Goal: Task Accomplishment & Management: Manage account settings

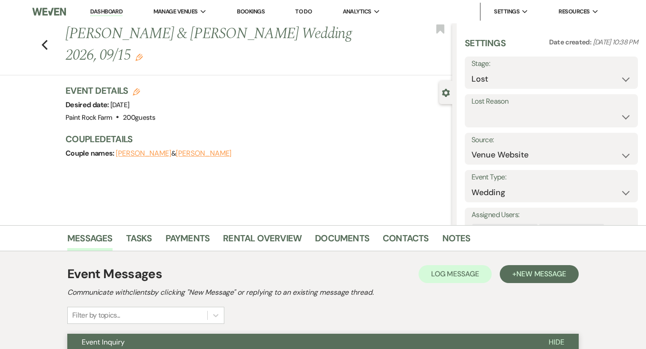
select select "8"
select select "5"
click at [44, 45] on icon "Previous" at bounding box center [44, 44] width 7 height 11
select select "8"
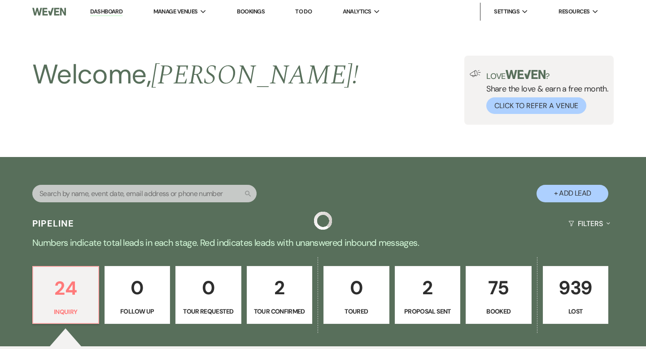
scroll to position [212, 0]
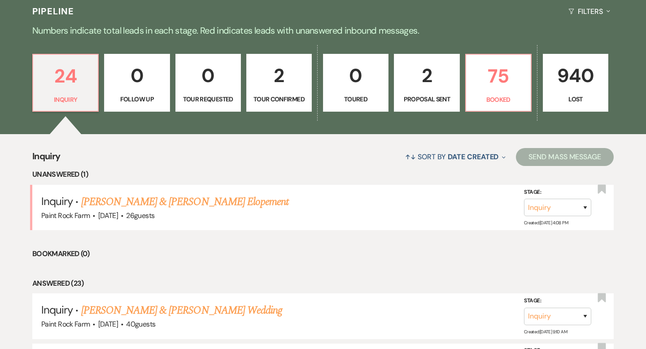
click at [413, 97] on p "Proposal Sent" at bounding box center [426, 99] width 54 height 10
select select "6"
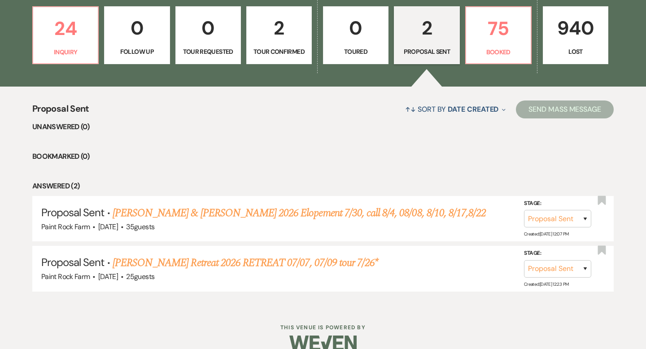
scroll to position [260, 0]
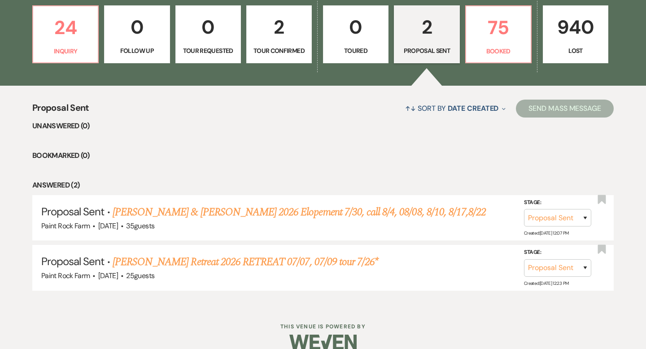
click at [287, 33] on p "2" at bounding box center [279, 27] width 54 height 30
select select "4"
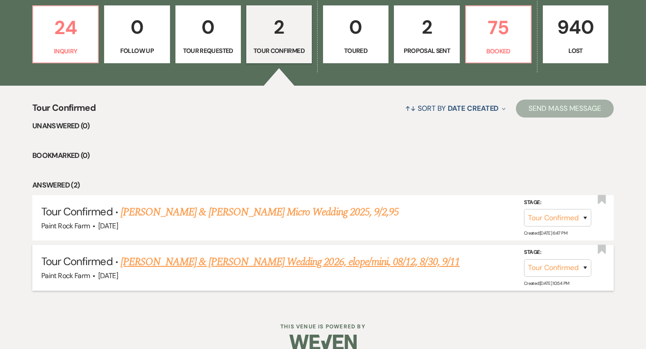
click at [260, 262] on link "[PERSON_NAME] & [PERSON_NAME] Wedding 2026, elope/mini, 08/12, 8/30, 9/11" at bounding box center [290, 262] width 339 height 16
select select "4"
select select "5"
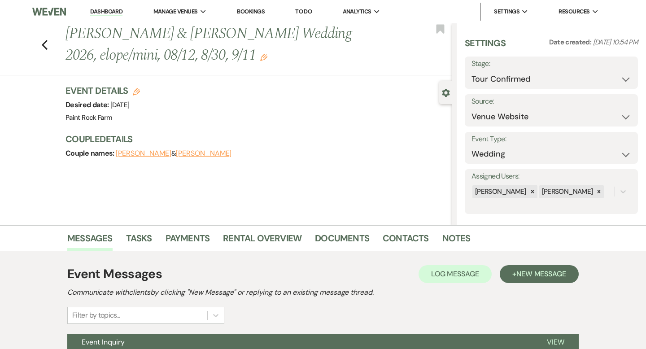
scroll to position [88, 0]
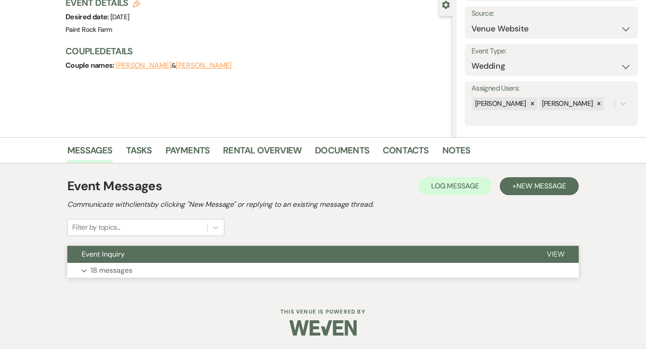
click at [129, 270] on p "18 messages" at bounding box center [112, 270] width 42 height 12
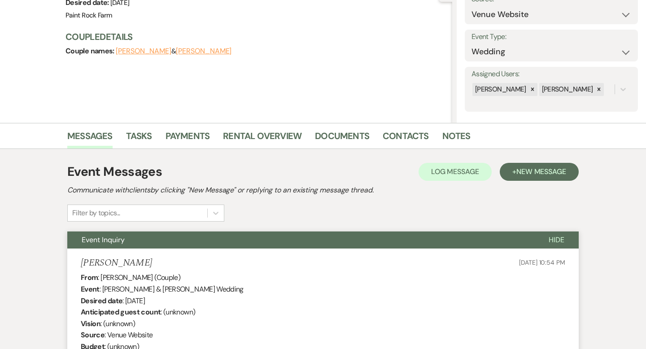
scroll to position [0, 0]
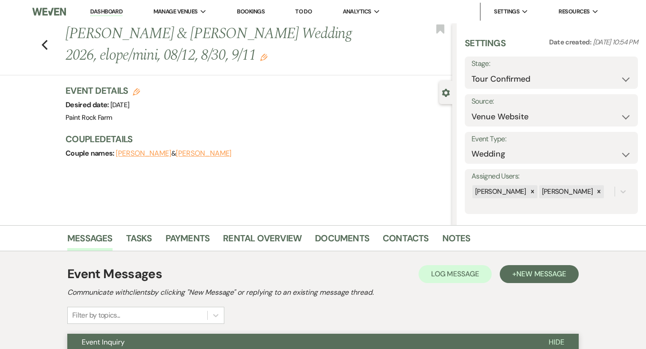
click at [183, 155] on button "[PERSON_NAME]" at bounding box center [204, 153] width 56 height 7
select select "1"
select select "email"
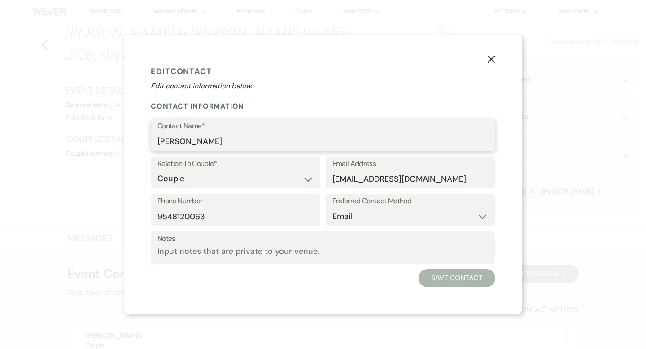
drag, startPoint x: 158, startPoint y: 139, endPoint x: 243, endPoint y: 142, distance: 85.7
click at [243, 142] on input "[PERSON_NAME]" at bounding box center [322, 141] width 331 height 17
drag, startPoint x: 332, startPoint y: 179, endPoint x: 421, endPoint y: 185, distance: 89.4
click at [421, 185] on input "[EMAIL_ADDRESS][DOMAIN_NAME]" at bounding box center [410, 178] width 156 height 17
click at [492, 58] on use "button" at bounding box center [490, 59] width 7 height 7
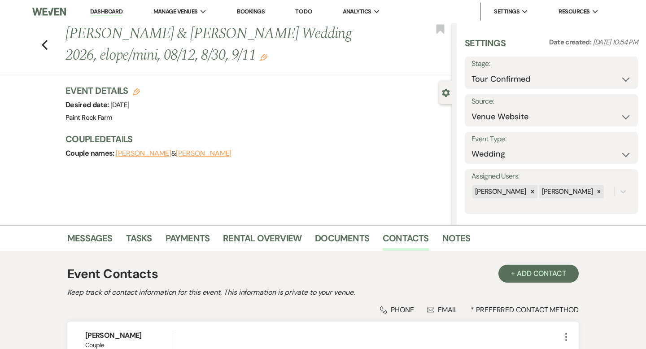
click at [109, 10] on link "Dashboard" at bounding box center [106, 12] width 32 height 9
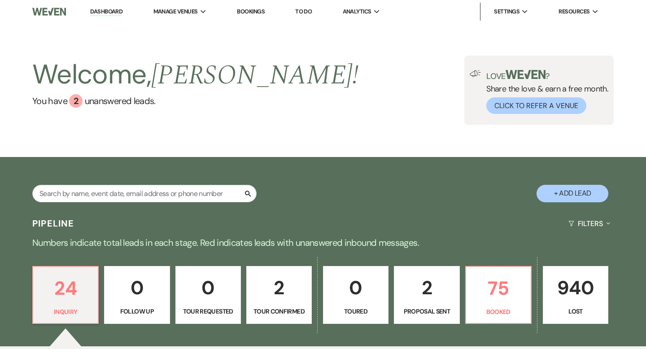
click at [426, 301] on p "2" at bounding box center [426, 288] width 54 height 30
select select "6"
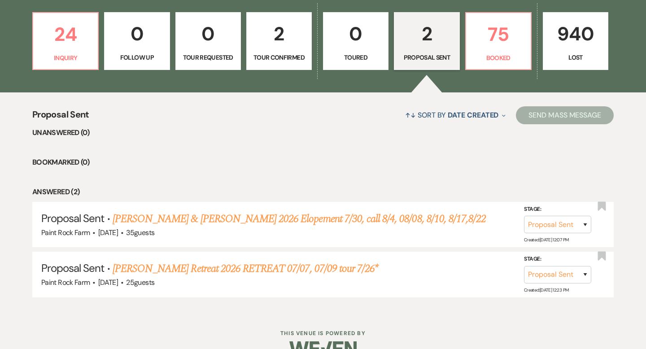
scroll to position [255, 0]
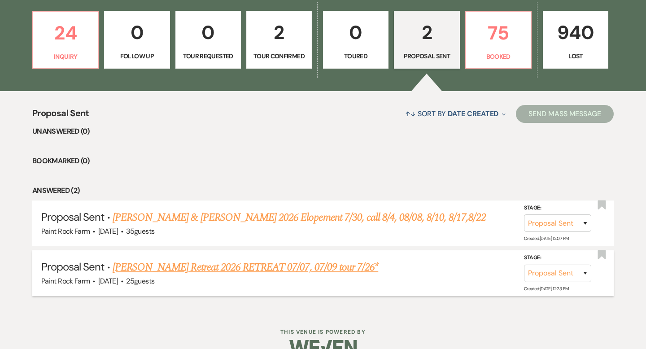
click at [220, 264] on link "[PERSON_NAME] Retreat 2026 RETREAT 07/07, 07/09 tour 7/26*" at bounding box center [245, 267] width 265 height 16
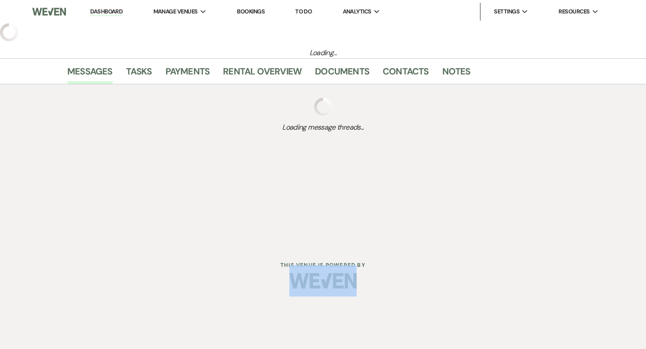
click at [220, 264] on div at bounding box center [322, 281] width 459 height 42
select select "6"
select select "5"
select select "21"
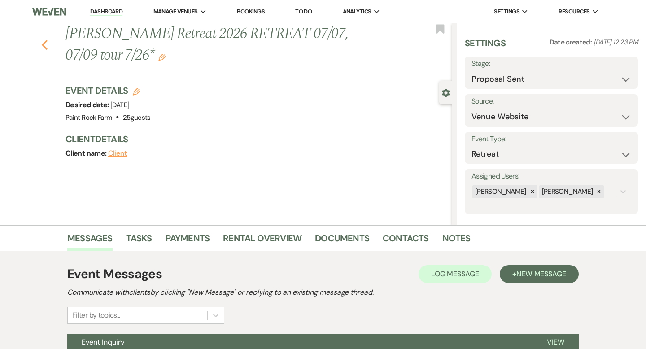
click at [43, 46] on icon "Previous" at bounding box center [44, 44] width 7 height 11
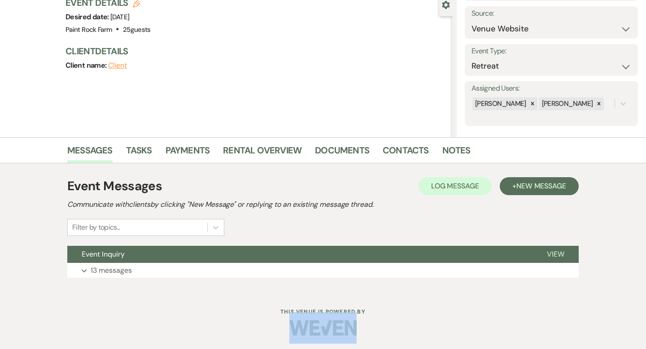
select select "6"
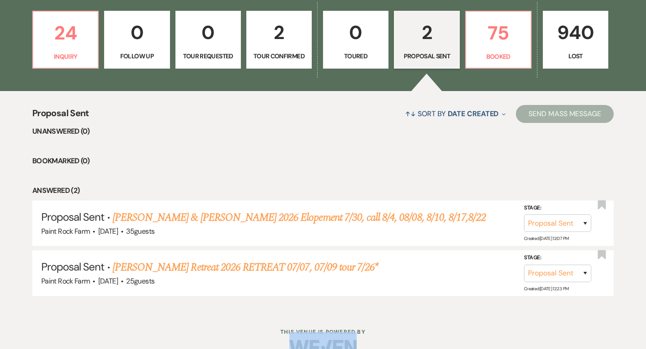
click at [272, 56] on p "Tour Confirmed" at bounding box center [279, 56] width 54 height 10
select select "4"
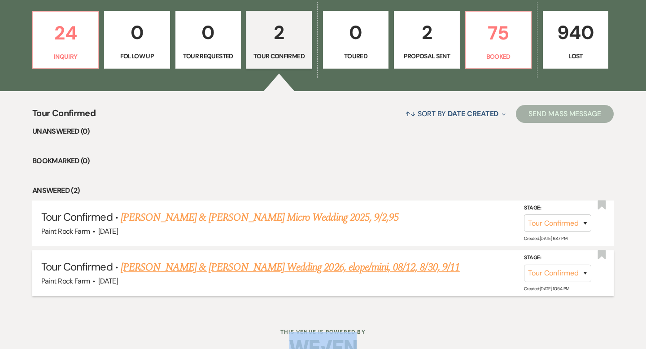
click at [256, 264] on link "[PERSON_NAME] & [PERSON_NAME] Wedding 2026, elope/mini, 08/12, 8/30, 9/11" at bounding box center [290, 267] width 339 height 16
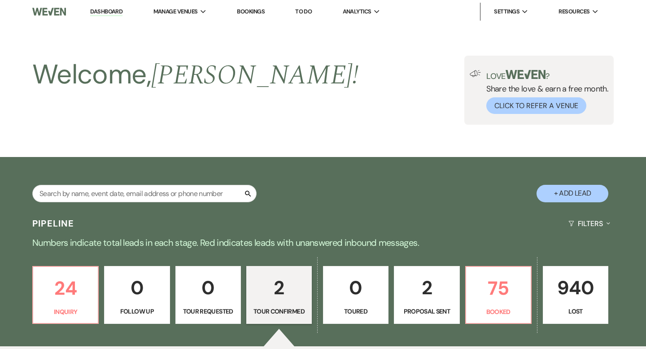
select select "4"
select select "5"
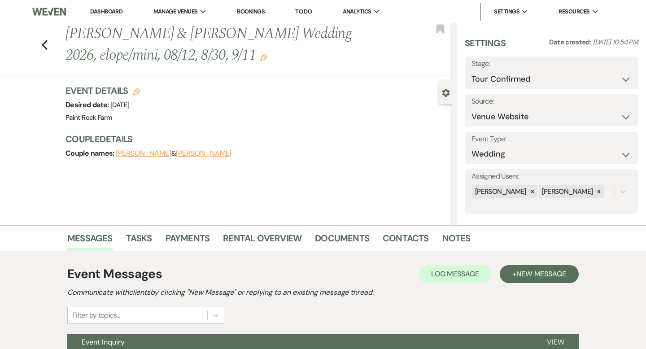
click at [256, 264] on div "Event Messages Log Log Message + New Message Communicate with clients by clicki…" at bounding box center [322, 315] width 511 height 110
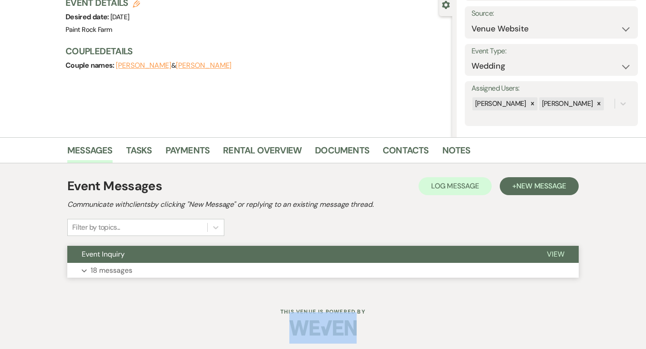
click at [128, 269] on p "18 messages" at bounding box center [112, 270] width 42 height 12
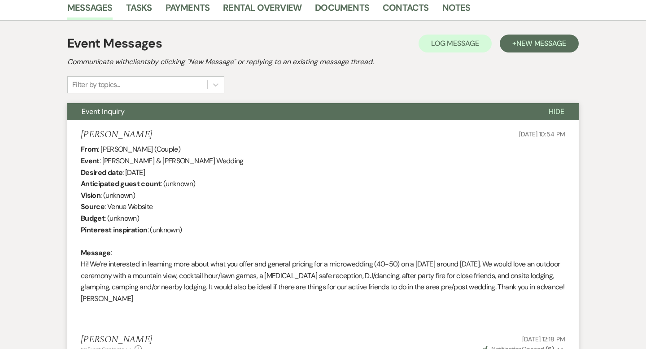
scroll to position [0, 0]
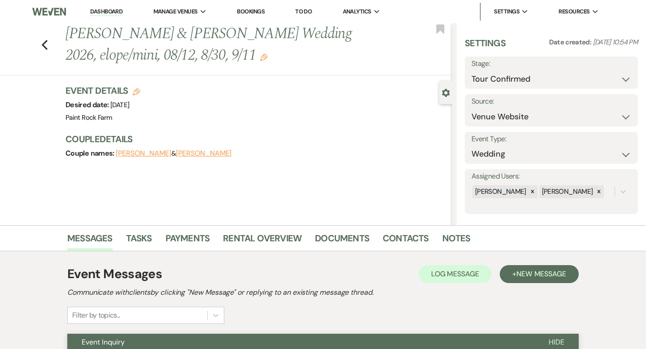
click at [183, 156] on button "[PERSON_NAME]" at bounding box center [204, 153] width 56 height 7
select select "1"
select select "email"
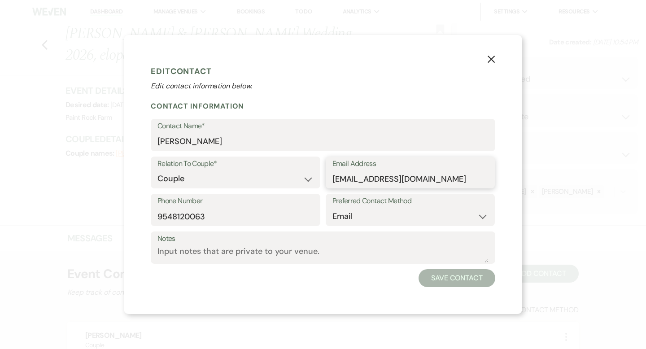
drag, startPoint x: 332, startPoint y: 178, endPoint x: 417, endPoint y: 185, distance: 85.5
click at [417, 185] on input "[EMAIL_ADDRESS][DOMAIN_NAME]" at bounding box center [410, 178] width 156 height 17
drag, startPoint x: 157, startPoint y: 138, endPoint x: 212, endPoint y: 143, distance: 55.4
click at [213, 143] on input "[PERSON_NAME]" at bounding box center [322, 141] width 331 height 17
drag, startPoint x: 158, startPoint y: 212, endPoint x: 209, endPoint y: 211, distance: 51.1
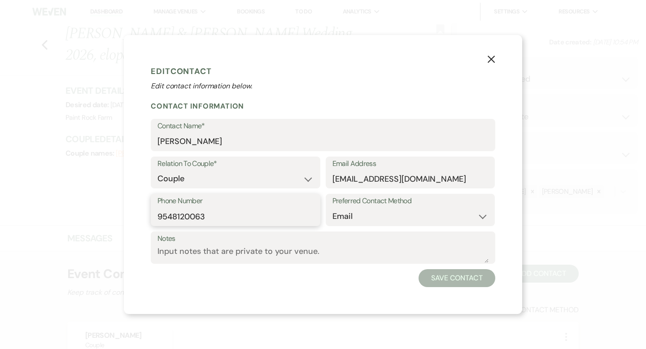
click at [209, 211] on input "9548120063" at bounding box center [235, 216] width 156 height 17
